Goal: Browse casually

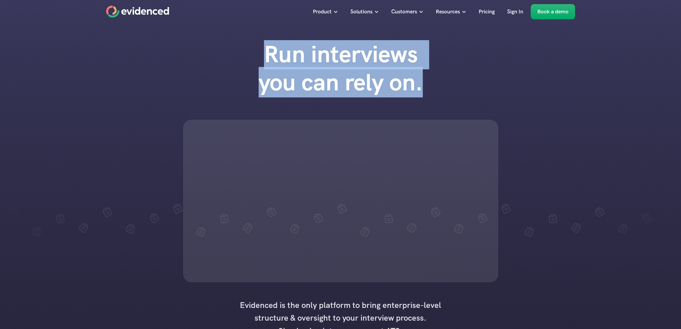
drag, startPoint x: 265, startPoint y: 52, endPoint x: 432, endPoint y: 90, distance: 170.8
click at [432, 90] on h1 "Run interviews you can rely on." at bounding box center [340, 68] width 191 height 56
click at [295, 63] on h1 "Run interviews you can rely on." at bounding box center [340, 68] width 191 height 56
drag, startPoint x: 266, startPoint y: 52, endPoint x: 448, endPoint y: 96, distance: 187.6
click at [448, 96] on div "Run interviews you can rely on." at bounding box center [340, 162] width 681 height 256
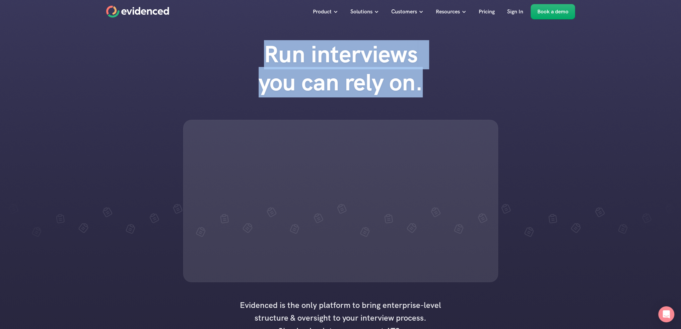
click at [448, 96] on div "Run interviews you can rely on." at bounding box center [340, 162] width 681 height 256
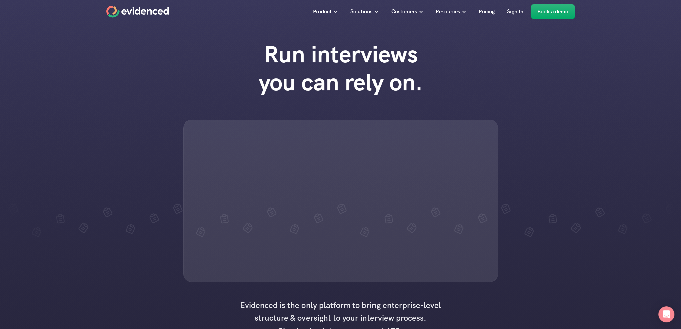
click at [263, 50] on h1 "Run interviews you can rely on." at bounding box center [340, 68] width 191 height 56
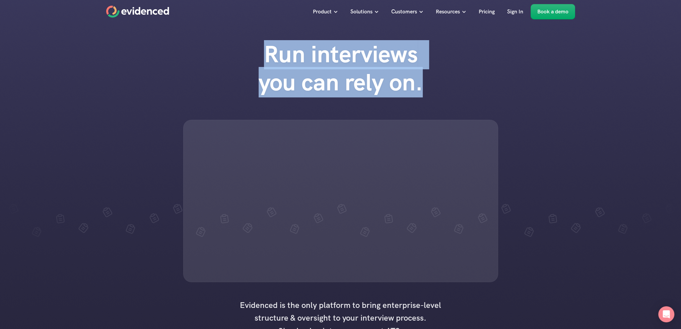
drag, startPoint x: 264, startPoint y: 49, endPoint x: 437, endPoint y: 92, distance: 178.4
click at [437, 92] on div "Run interviews you can rely on." at bounding box center [340, 75] width 201 height 70
drag, startPoint x: 169, startPoint y: 79, endPoint x: 172, endPoint y: 73, distance: 5.9
click at [169, 79] on div "Run interviews you can rely on." at bounding box center [340, 162] width 681 height 256
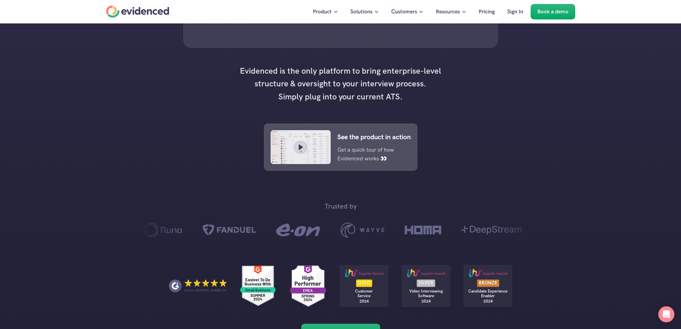
scroll to position [34, 0]
